Goal: Task Accomplishment & Management: Manage account settings

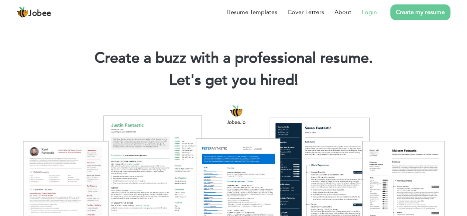
click at [370, 13] on link "Login" at bounding box center [369, 12] width 15 height 9
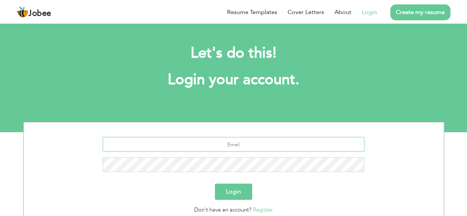
click at [239, 146] on input "text" at bounding box center [234, 144] width 262 height 15
type button "Login"
click at [236, 194] on button "Login" at bounding box center [233, 191] width 37 height 16
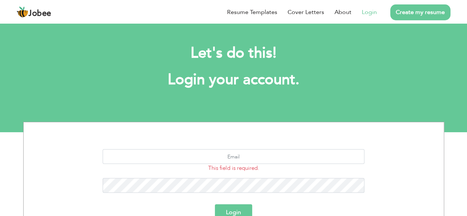
click at [369, 13] on link "Login" at bounding box center [369, 12] width 15 height 9
click at [231, 157] on input "text" at bounding box center [234, 156] width 262 height 15
click at [251, 153] on input "text" at bounding box center [234, 156] width 262 height 15
type input "livmkhanaws@gmail.com"
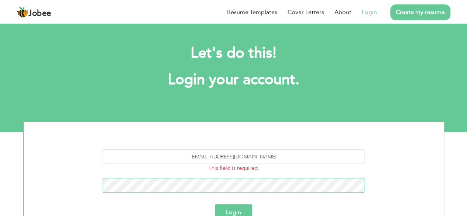
click at [215, 204] on button "Login" at bounding box center [233, 212] width 37 height 16
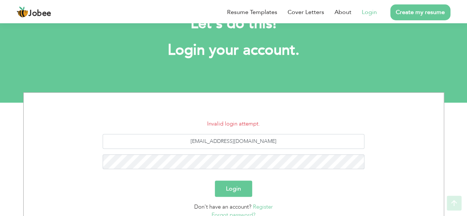
scroll to position [74, 0]
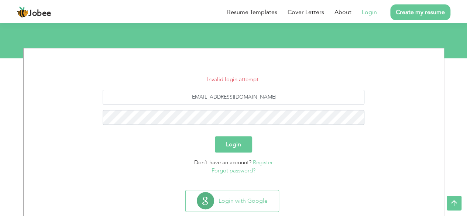
click at [229, 172] on link "Forgot password?" at bounding box center [234, 170] width 44 height 7
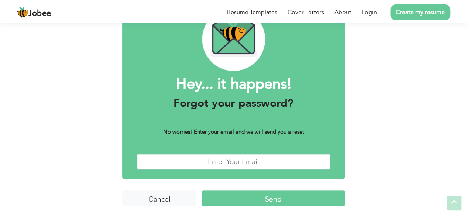
scroll to position [45, 0]
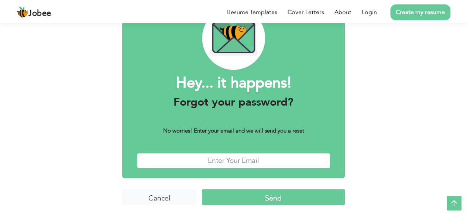
click at [234, 161] on input "text" at bounding box center [233, 161] width 193 height 16
type input "livmkhanaws@gmail.com"
click at [249, 204] on input "Send" at bounding box center [273, 197] width 143 height 16
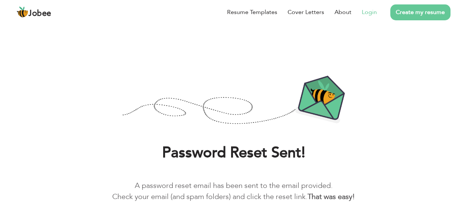
click at [368, 13] on link "Login" at bounding box center [369, 12] width 15 height 9
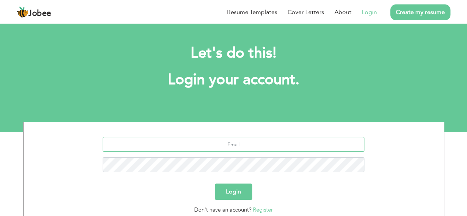
click at [220, 140] on input "text" at bounding box center [234, 144] width 262 height 15
type input "[EMAIL_ADDRESS][DOMAIN_NAME]"
click at [231, 196] on button "Login" at bounding box center [233, 191] width 37 height 16
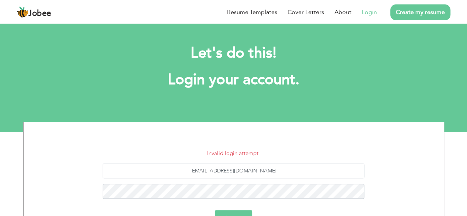
click at [234, 214] on button "Login" at bounding box center [233, 218] width 37 height 16
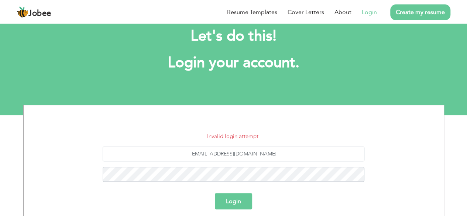
scroll to position [44, 0]
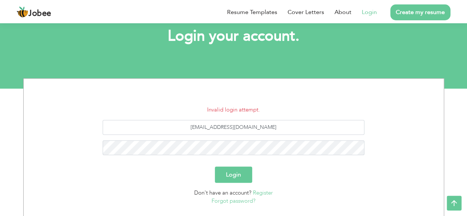
click at [238, 182] on button "Login" at bounding box center [233, 174] width 37 height 16
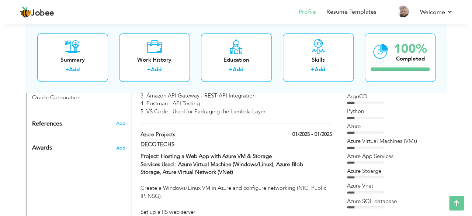
scroll to position [492, 0]
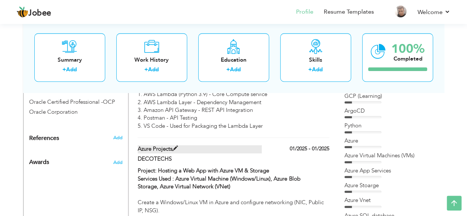
click at [181, 145] on label "Azure Projects" at bounding box center [200, 149] width 124 height 8
type input "Azure Projects"
type input "DECOTECHS"
type input "01/2025"
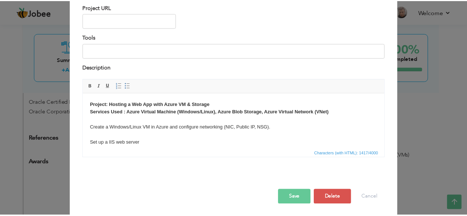
scroll to position [77, 0]
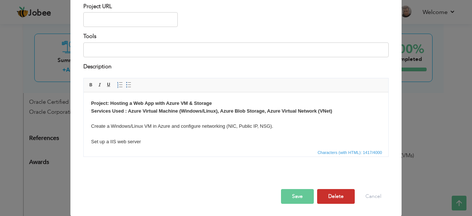
click at [334, 199] on button "Delete" at bounding box center [336, 196] width 38 height 15
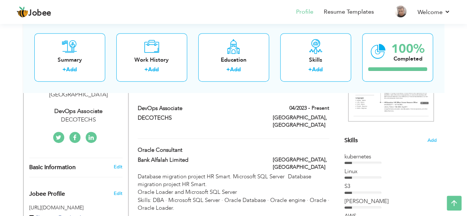
scroll to position [0, 0]
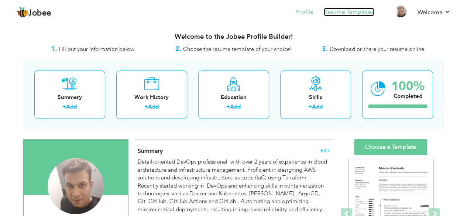
click at [350, 12] on link "Resume Templates" at bounding box center [349, 12] width 50 height 8
click at [326, 148] on span "Edit" at bounding box center [324, 150] width 9 height 5
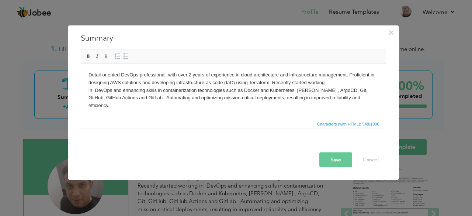
click at [191, 76] on p "Detail-oriented DevOps professional with over 2 years of experience in cloud ar…" at bounding box center [233, 90] width 290 height 38
click at [333, 161] on button "Save" at bounding box center [336, 159] width 33 height 15
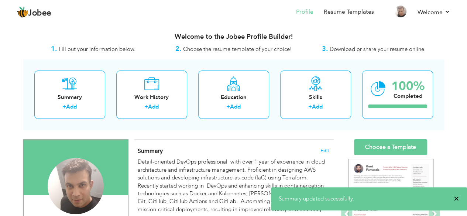
click at [456, 199] on span "×" at bounding box center [457, 198] width 6 height 7
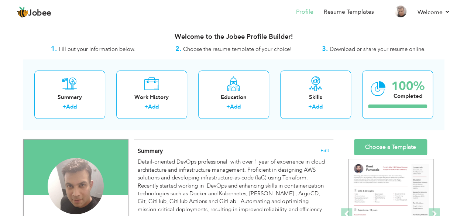
click at [236, 146] on div "Summary Edit Detail-oriented DevOps professional with over 1 year of experience…" at bounding box center [233, 183] width 199 height 86
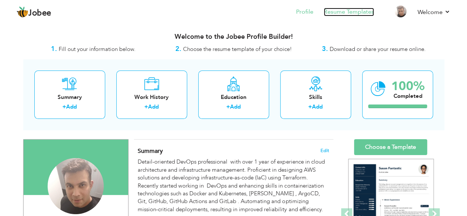
click at [343, 11] on link "Resume Templates" at bounding box center [349, 12] width 50 height 8
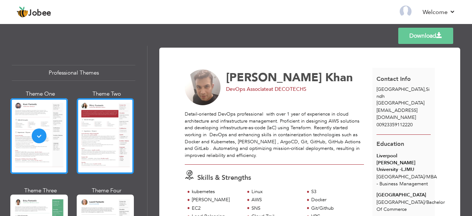
scroll to position [37, 0]
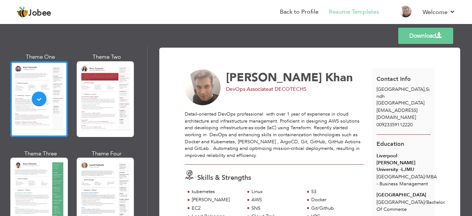
click at [422, 35] on link "Download" at bounding box center [426, 36] width 55 height 16
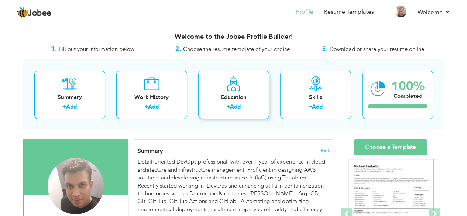
click at [237, 107] on link "Add" at bounding box center [235, 106] width 11 height 7
radio input "true"
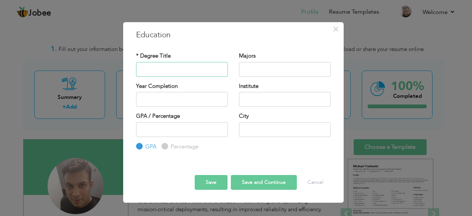
click at [203, 70] on input "text" at bounding box center [182, 69] width 92 height 15
type input "BS - IT"
click at [186, 101] on input "text" at bounding box center [182, 99] width 92 height 15
type input "2025"
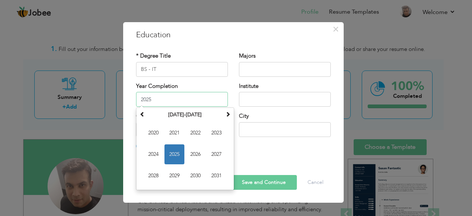
click at [192, 100] on input "2025" at bounding box center [182, 99] width 92 height 15
click at [219, 82] on div "Year Completion 2025 September 2025 Su Mo Tu We Th Fr Sa 31 1 2 3 4 5 6 7 8 9 1…" at bounding box center [182, 94] width 92 height 24
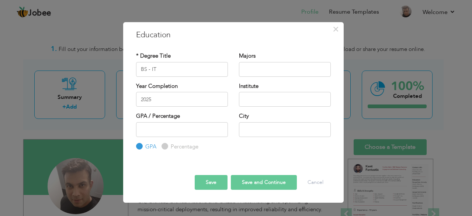
click at [248, 51] on div "* Degree Title BS - IT Majors Year Completion 2025" at bounding box center [234, 102] width 206 height 110
click at [252, 72] on input "text" at bounding box center [285, 69] width 92 height 15
type input "Information Technology"
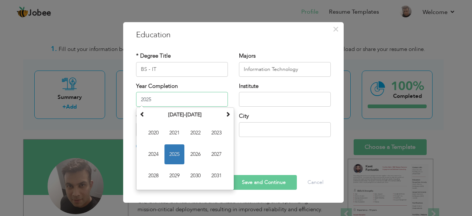
click at [169, 98] on input "2025" at bounding box center [182, 99] width 92 height 15
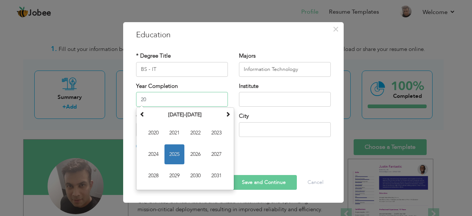
type input "2"
click at [300, 99] on input "text" at bounding box center [285, 99] width 92 height 15
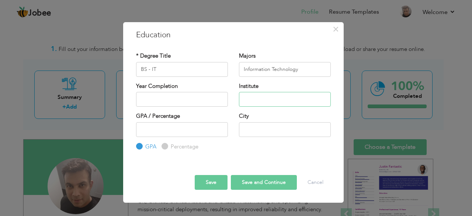
type input "LCMS"
click at [289, 127] on input "text" at bounding box center [285, 129] width 92 height 15
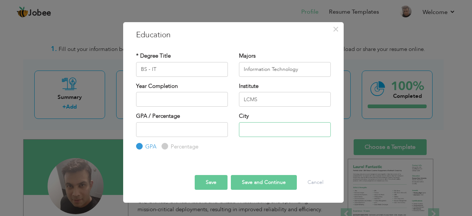
type input "United Kingdom"
click at [211, 183] on button "Save" at bounding box center [211, 182] width 33 height 15
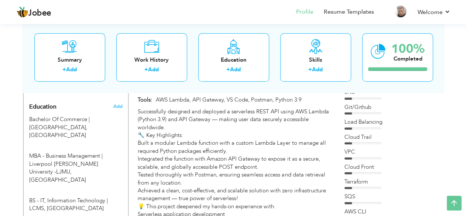
scroll to position [279, 0]
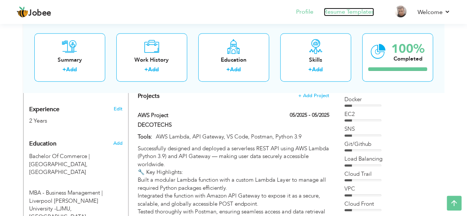
click at [338, 14] on link "Resume Templates" at bounding box center [349, 12] width 50 height 8
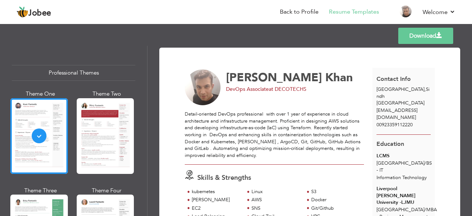
click at [421, 42] on link "Download" at bounding box center [426, 36] width 55 height 16
